Goal: Navigation & Orientation: Find specific page/section

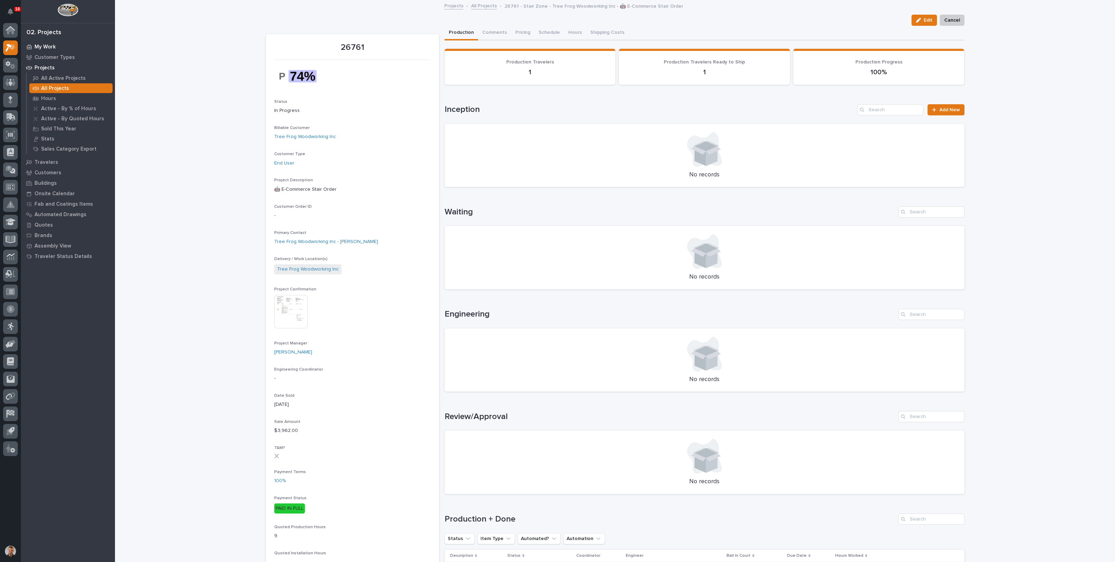
click at [54, 44] on p "My Work" at bounding box center [44, 47] width 21 height 6
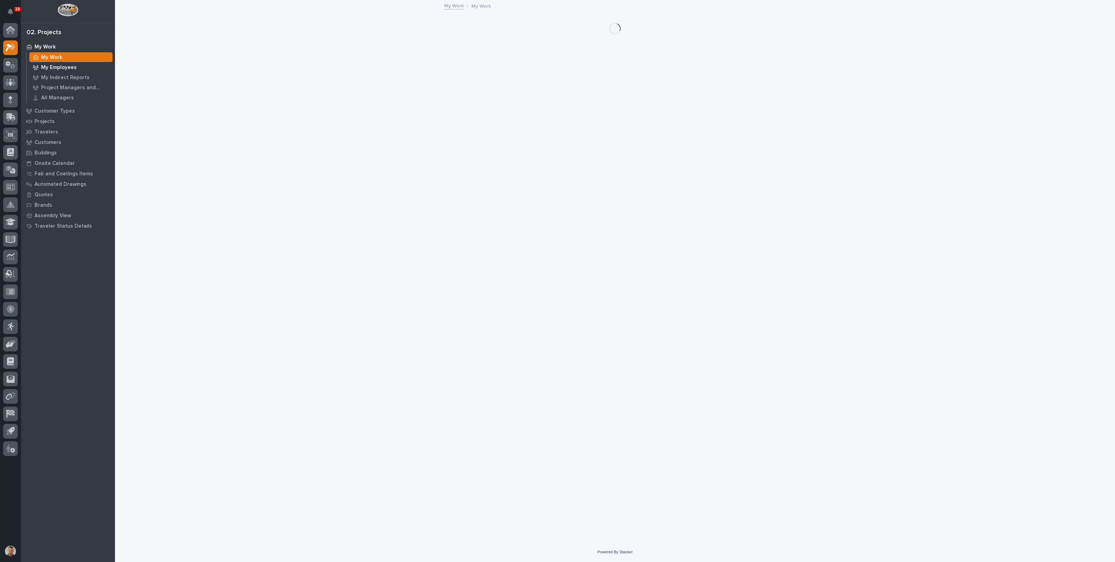
click at [56, 67] on p "My Employees" at bounding box center [59, 67] width 36 height 6
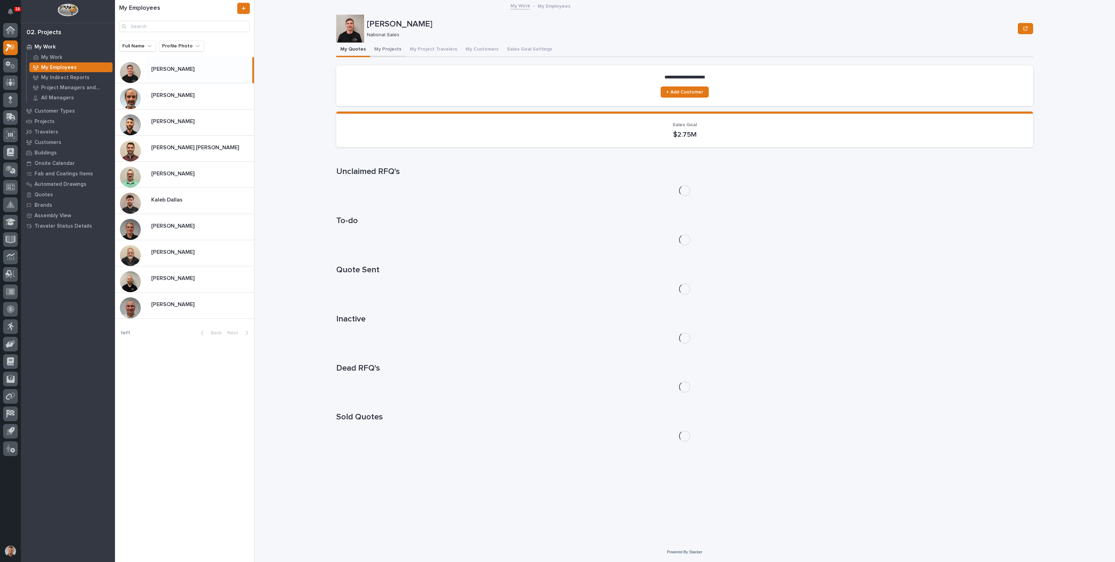
click at [380, 49] on button "My Projects" at bounding box center [388, 50] width 36 height 15
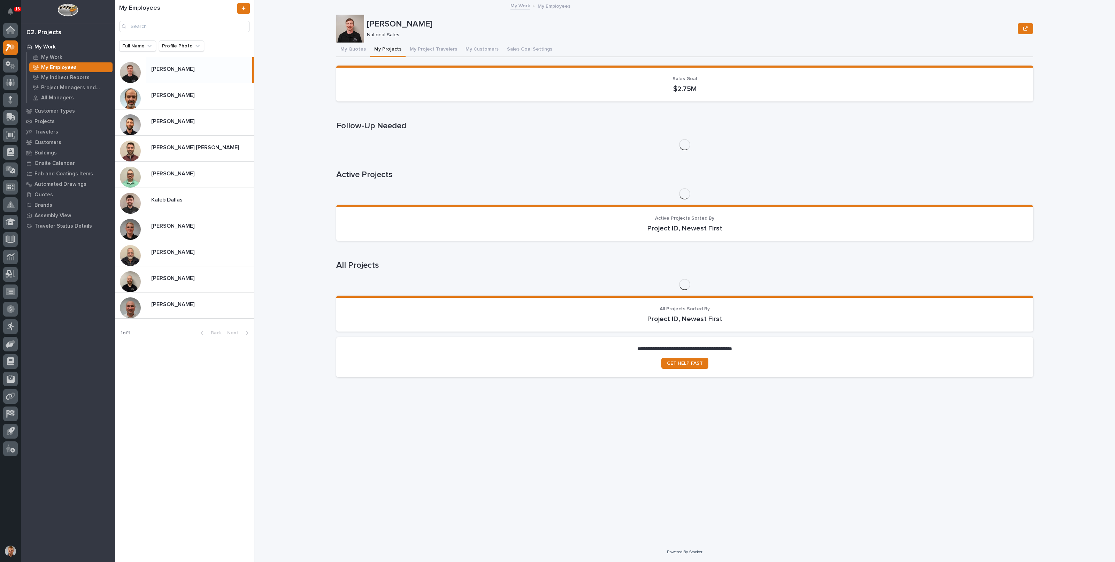
click at [360, 49] on button "My Quotes" at bounding box center [353, 50] width 34 height 15
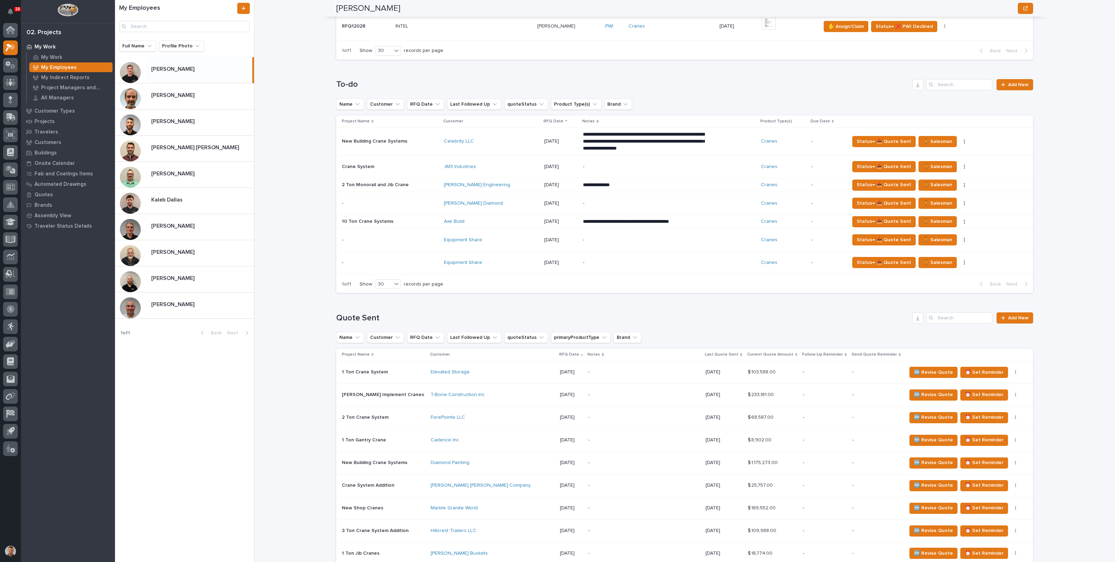
scroll to position [568, 0]
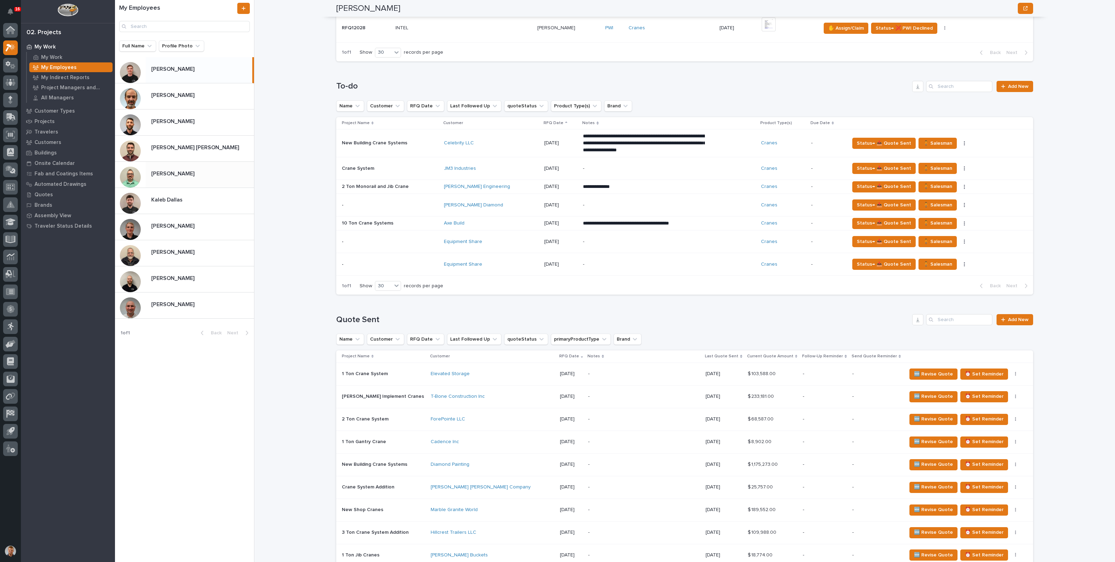
click at [182, 183] on div "[PERSON_NAME] [PERSON_NAME]" at bounding box center [184, 175] width 139 height 26
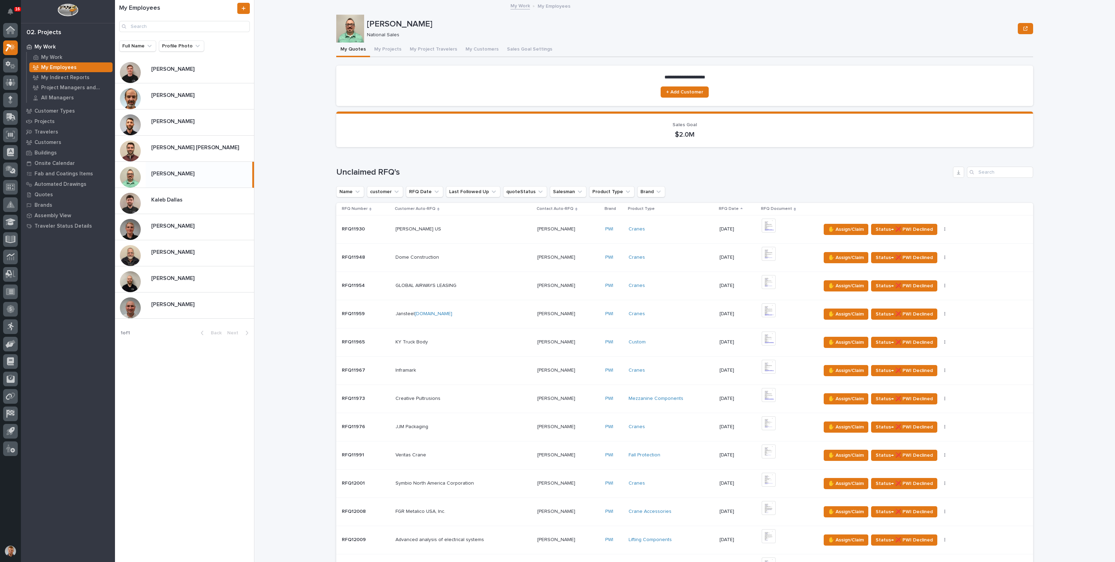
scroll to position [566, 0]
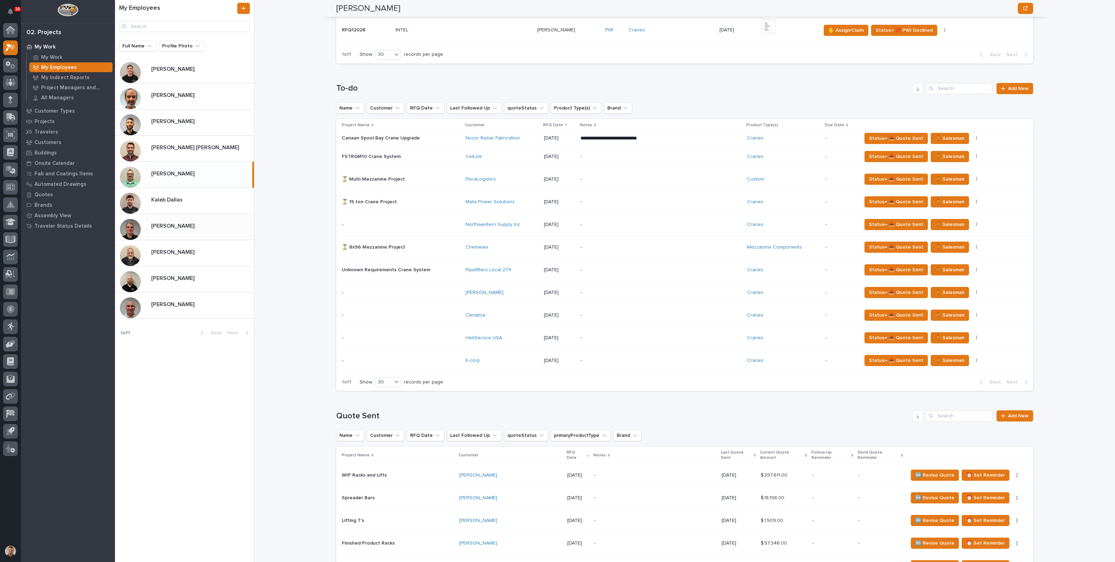
click at [206, 235] on div "[PERSON_NAME] [PERSON_NAME]" at bounding box center [184, 227] width 139 height 26
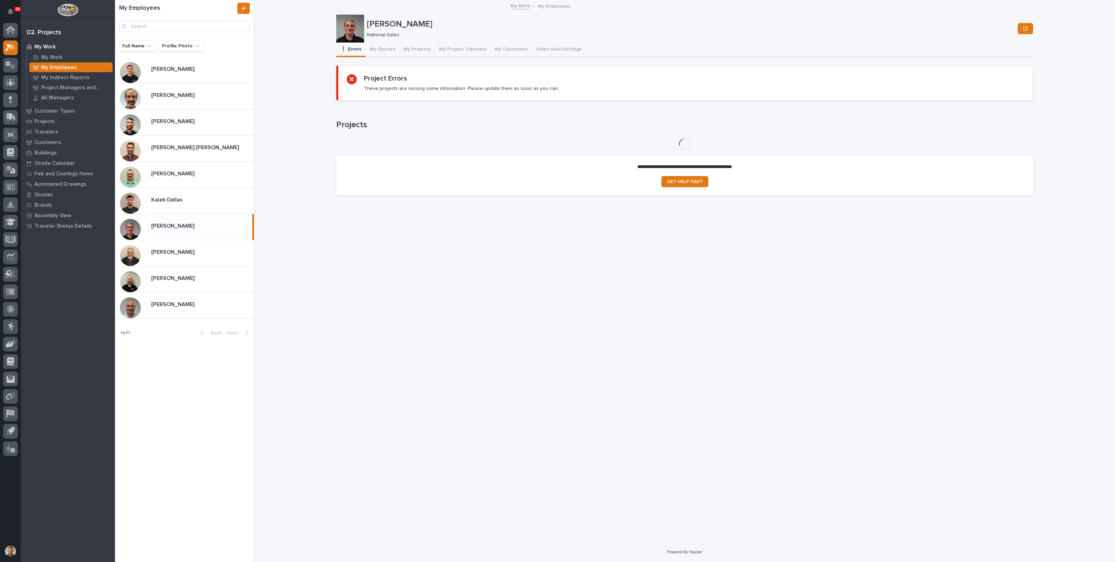
click at [385, 47] on button "My Quotes" at bounding box center [382, 50] width 34 height 15
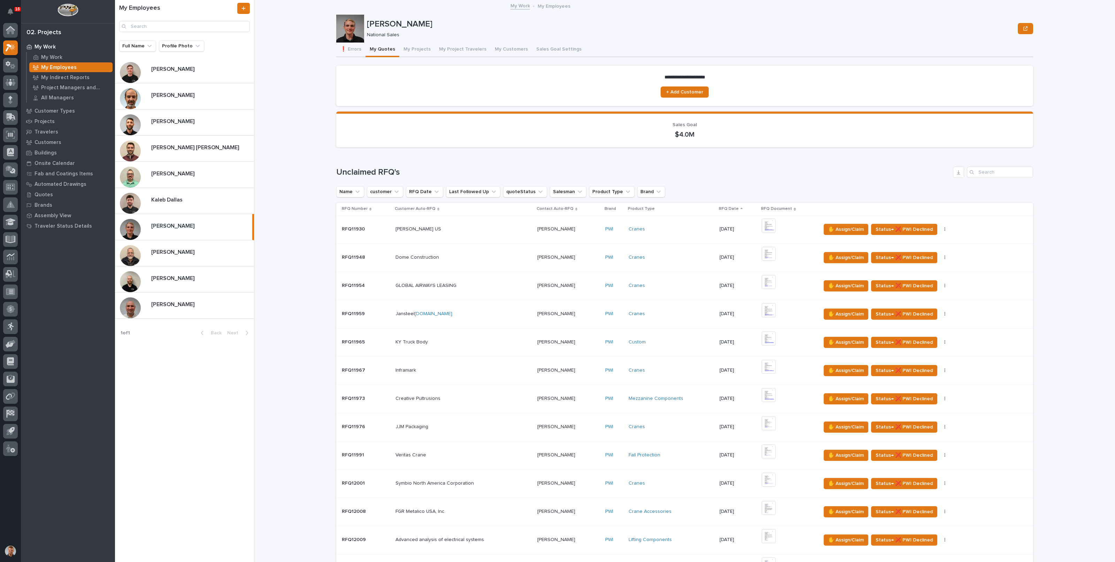
scroll to position [435, 0]
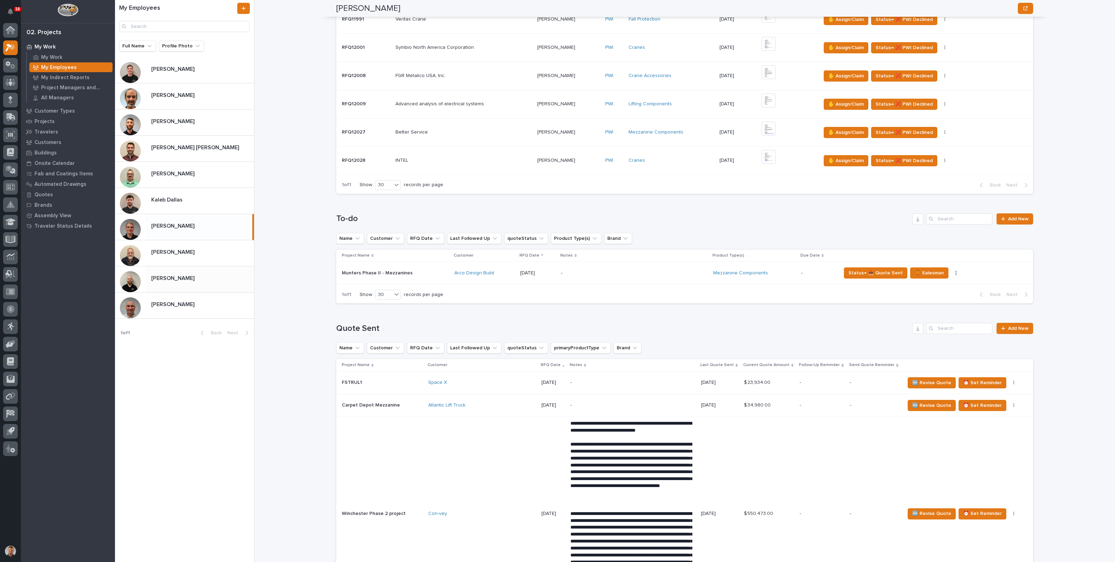
click at [196, 279] on p at bounding box center [201, 278] width 100 height 7
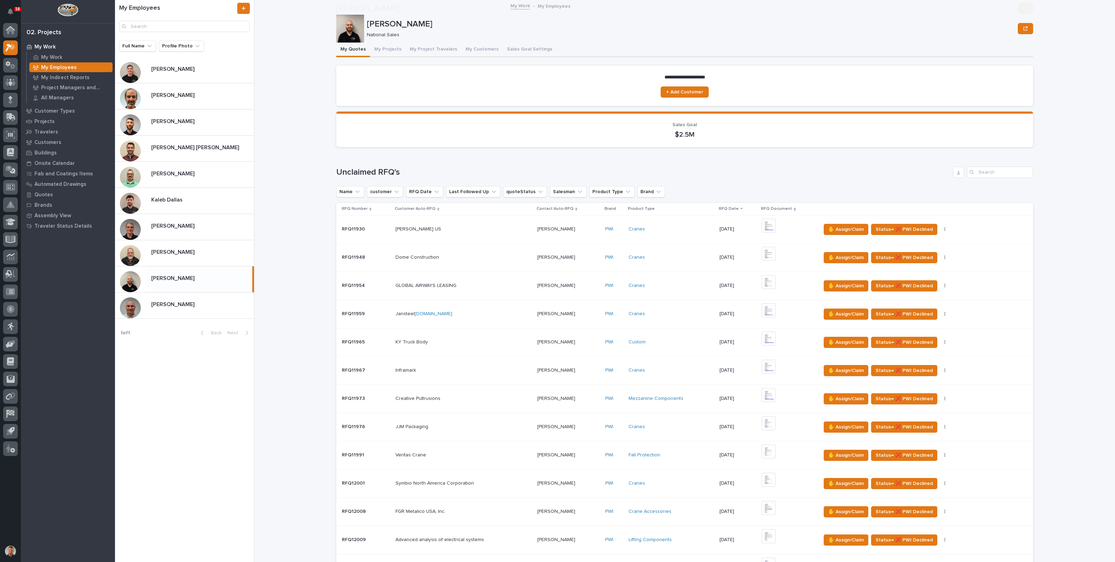
scroll to position [479, 0]
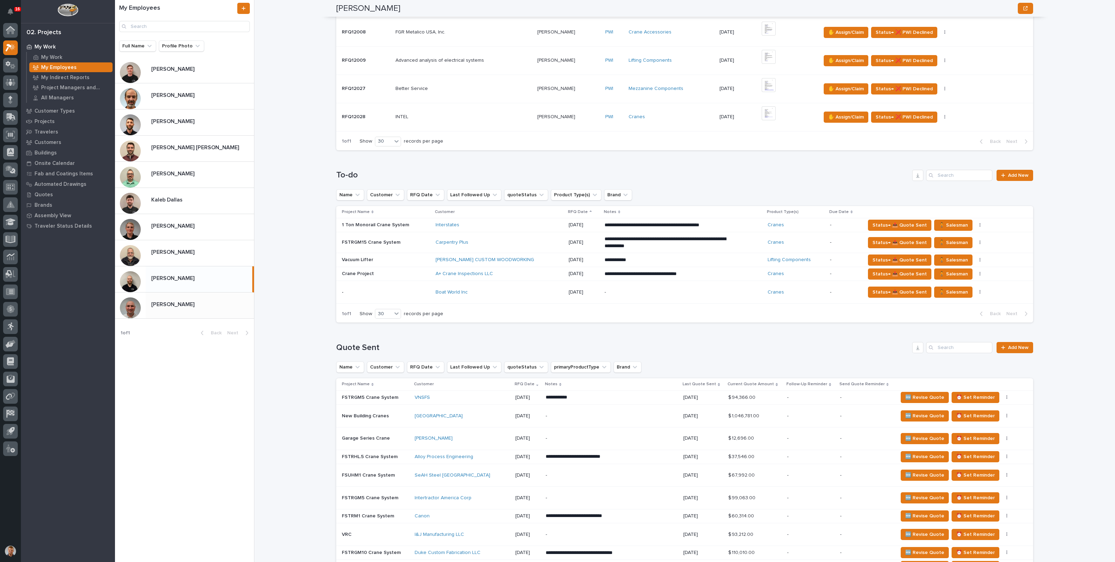
click at [211, 309] on div "[PERSON_NAME] [PERSON_NAME]" at bounding box center [200, 305] width 108 height 14
